Goal: Find specific page/section: Find specific page/section

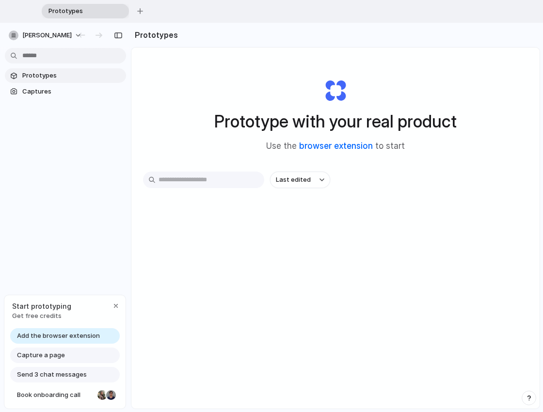
click at [327, 147] on link "browser extension" at bounding box center [336, 146] width 74 height 10
click at [116, 305] on div "button" at bounding box center [116, 306] width 8 height 8
